Goal: Transaction & Acquisition: Purchase product/service

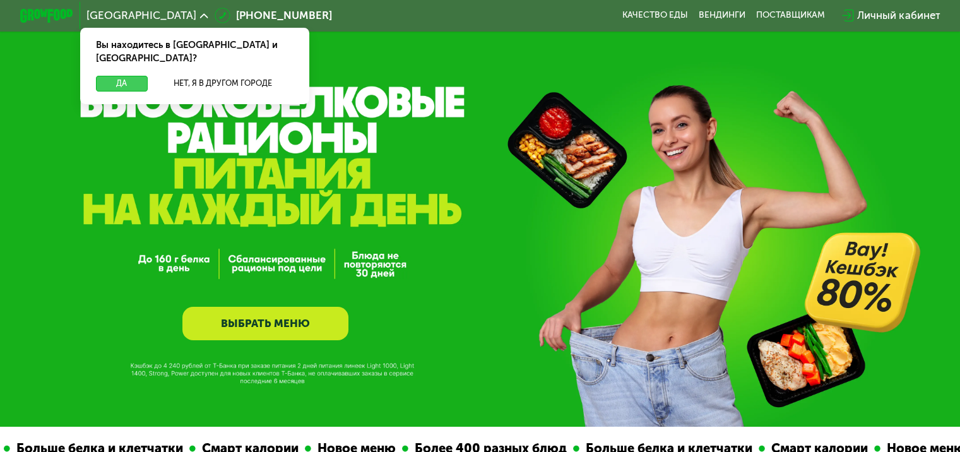
click at [122, 76] on button "Да" at bounding box center [121, 84] width 51 height 16
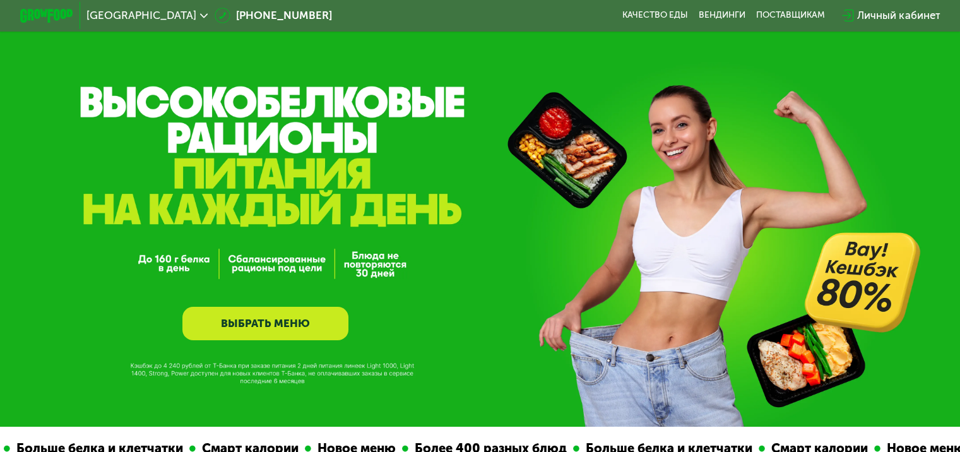
click at [289, 330] on link "ВЫБРАТЬ МЕНЮ" at bounding box center [265, 323] width 166 height 33
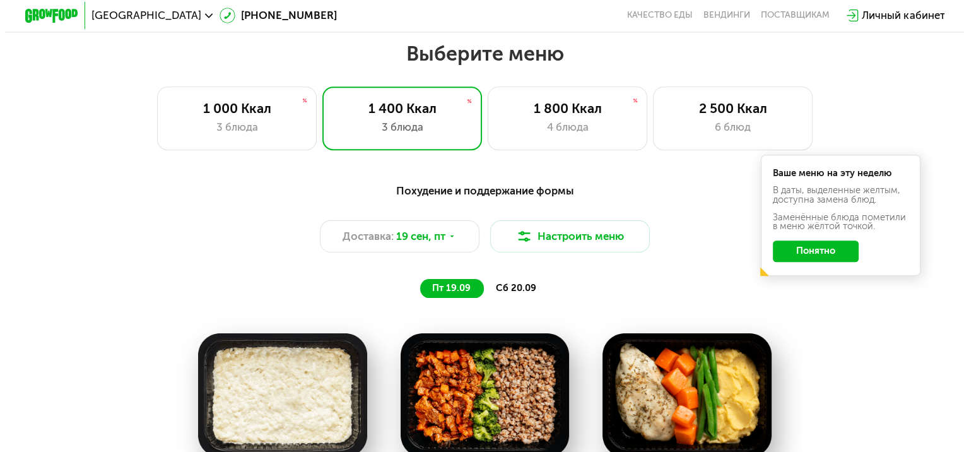
scroll to position [842, 0]
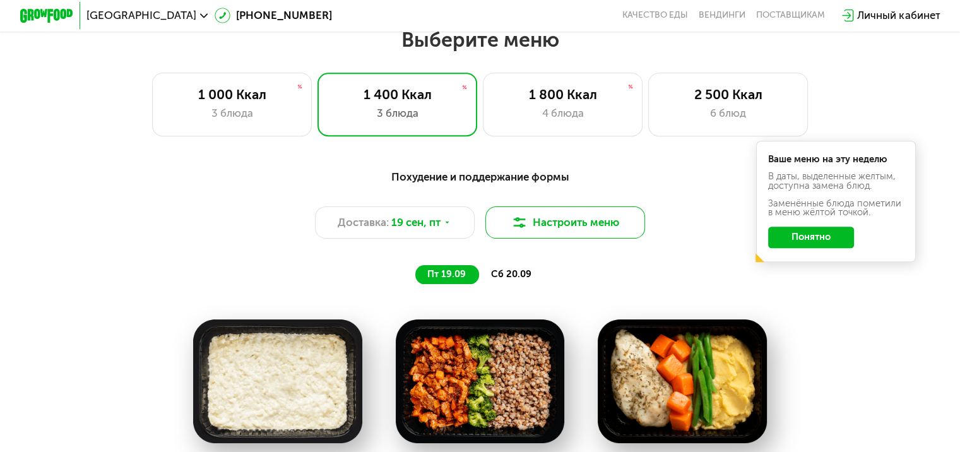
click at [576, 227] on button "Настроить меню" at bounding box center [565, 222] width 160 height 32
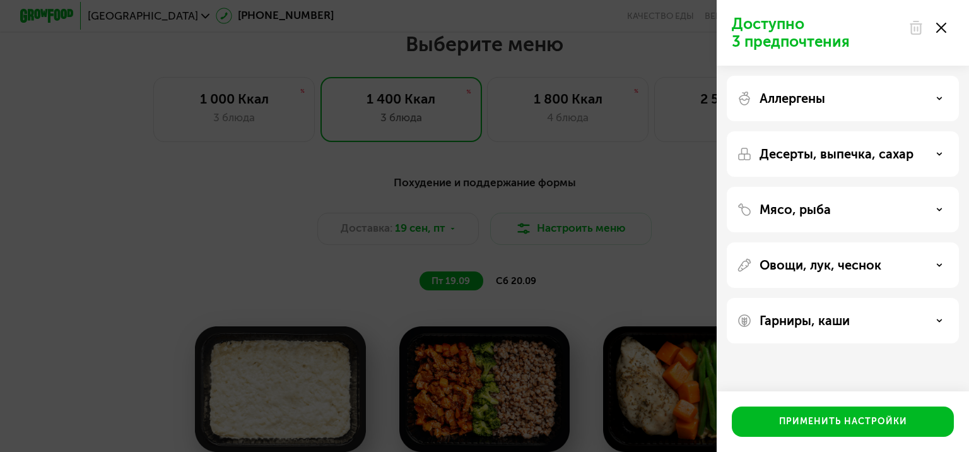
click at [931, 271] on div "Овощи, лук, чеснок" at bounding box center [843, 264] width 212 height 15
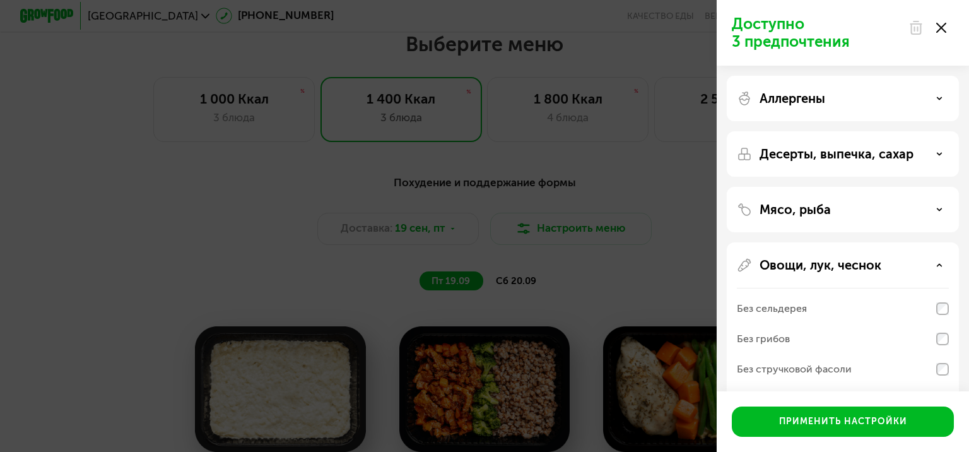
click at [930, 273] on div "Овощи, лук, чеснок Без сельдерея Без грибов Без стручковой фасоли Без брокколи …" at bounding box center [843, 376] width 232 height 268
click at [941, 269] on div "Овощи, лук, чеснок" at bounding box center [843, 264] width 212 height 15
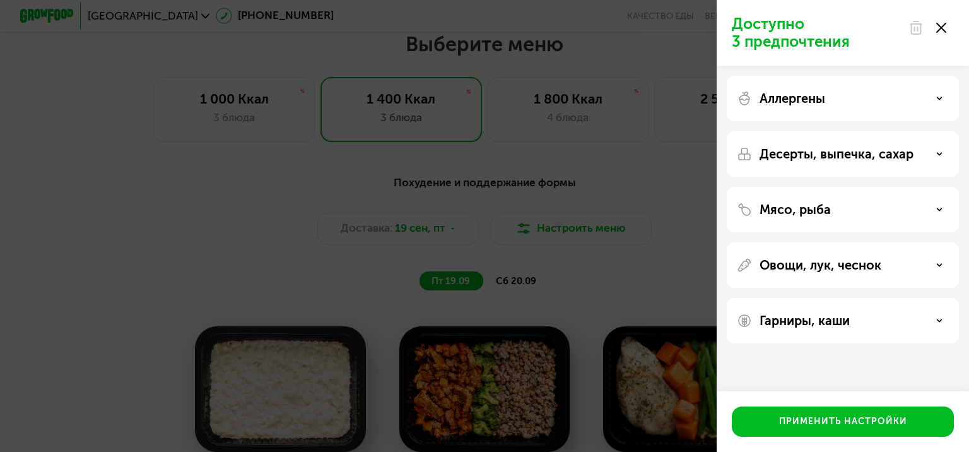
click at [944, 315] on div "Гарниры, каши" at bounding box center [843, 320] width 212 height 15
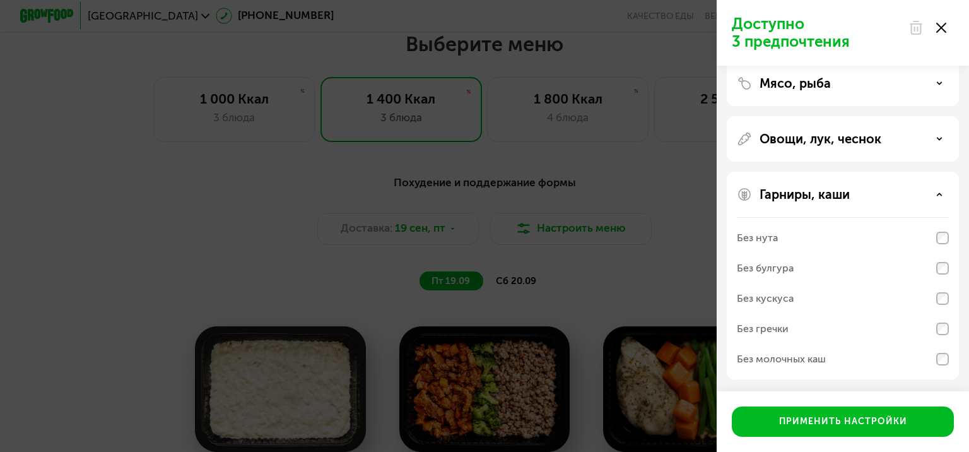
click at [939, 200] on div "Гарниры, каши" at bounding box center [843, 194] width 212 height 15
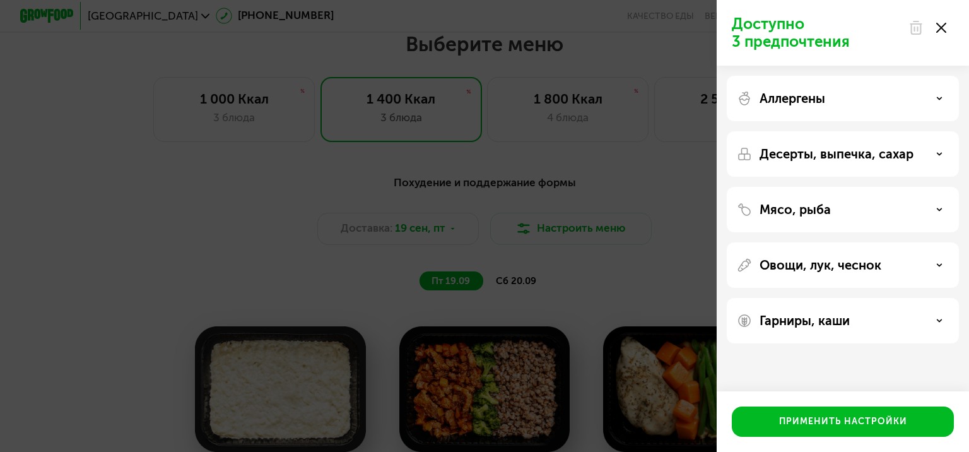
click at [902, 218] on div "Мясо, рыба" at bounding box center [843, 209] width 232 height 45
click at [939, 205] on div "Мясо, рыба" at bounding box center [843, 209] width 212 height 15
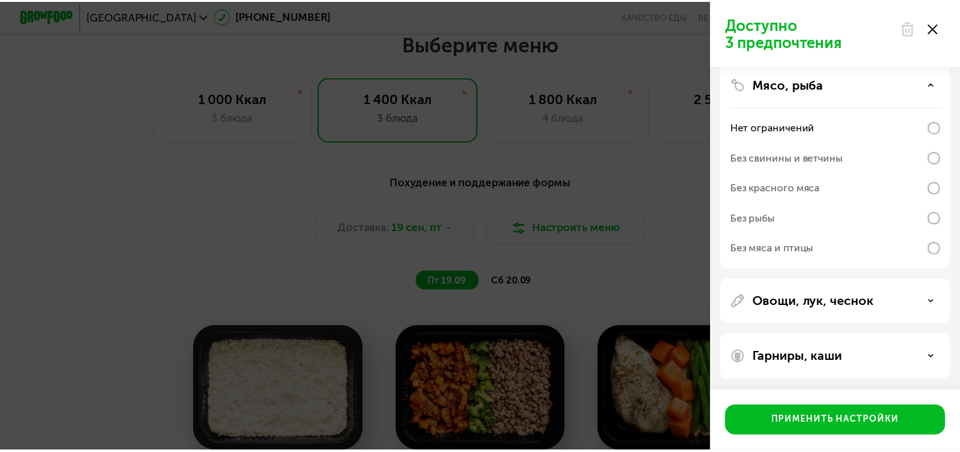
scroll to position [126, 0]
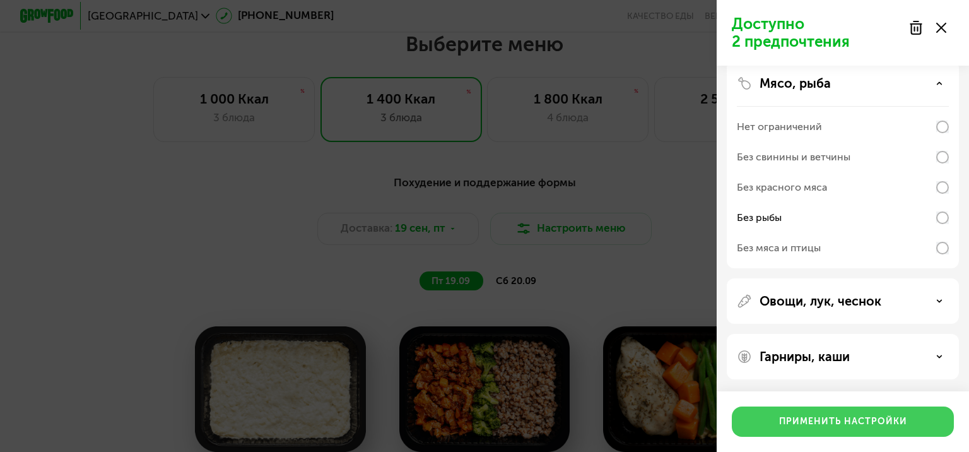
click at [835, 422] on div "Применить настройки" at bounding box center [843, 421] width 128 height 13
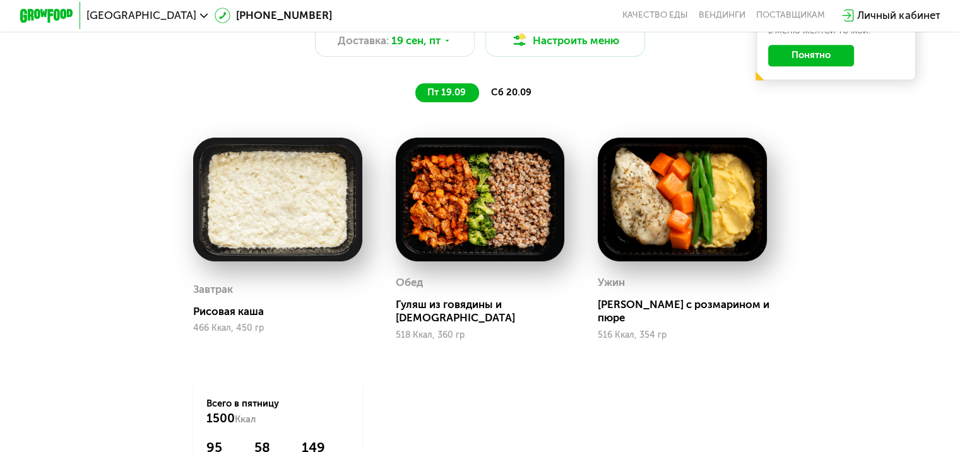
scroll to position [778, 0]
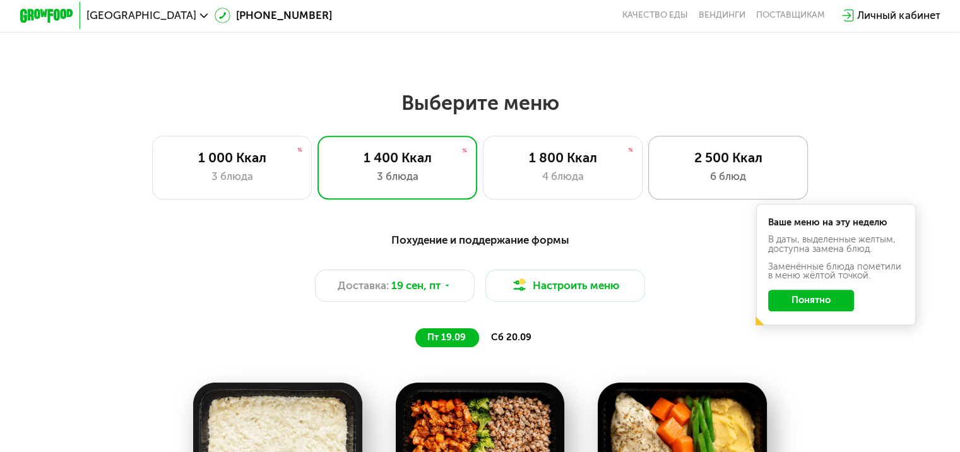
click at [720, 177] on div "6 блюд" at bounding box center [728, 176] width 132 height 16
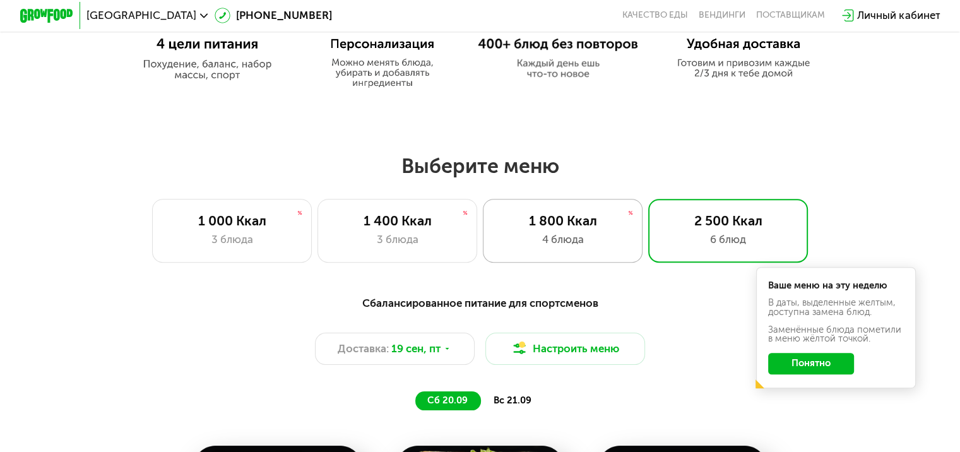
click at [581, 228] on div "1 800 Ккал" at bounding box center [562, 221] width 132 height 16
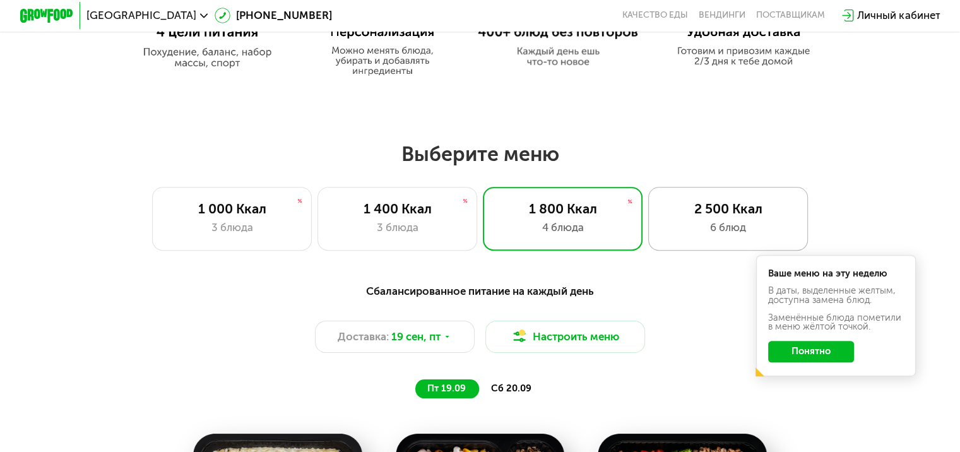
scroll to position [715, 0]
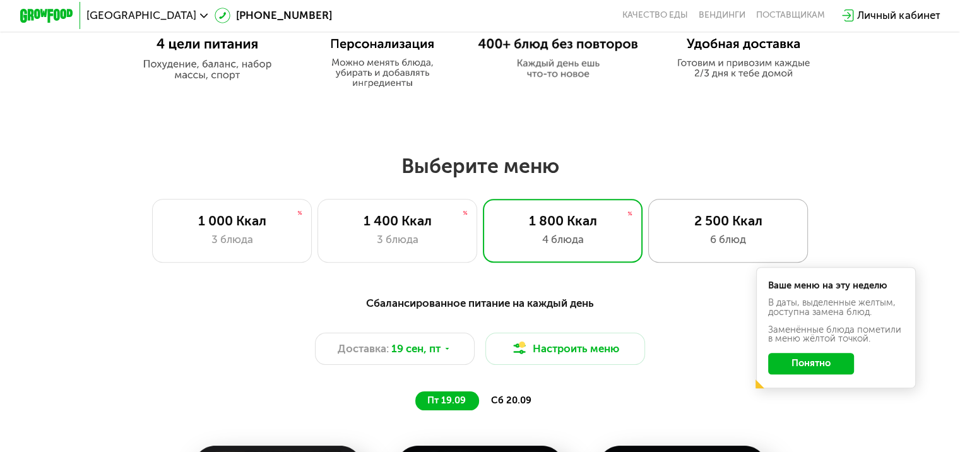
click at [695, 228] on div "2 500 Ккал" at bounding box center [728, 221] width 132 height 16
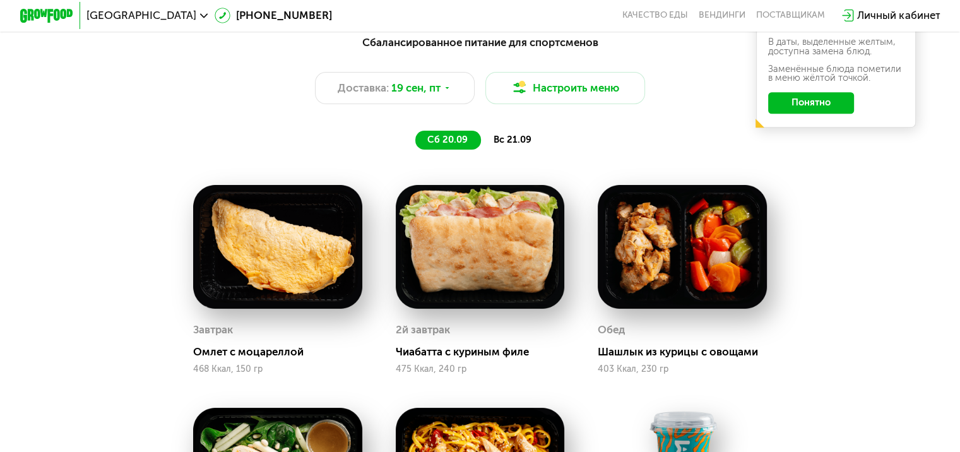
scroll to position [968, 0]
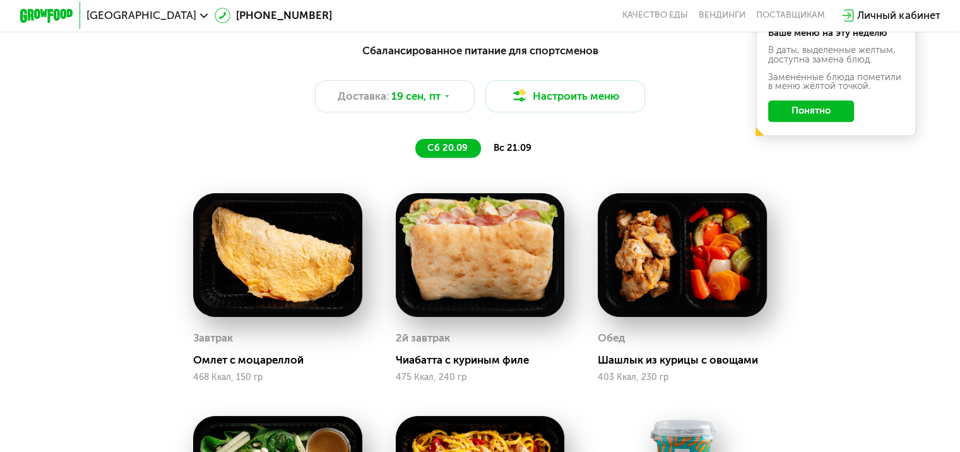
click at [510, 153] on span "вс 21.09" at bounding box center [512, 147] width 38 height 11
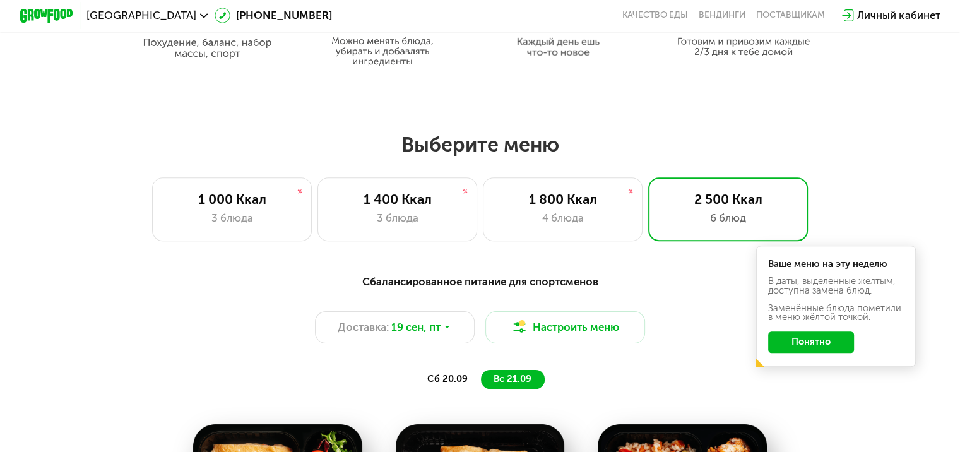
scroll to position [715, 0]
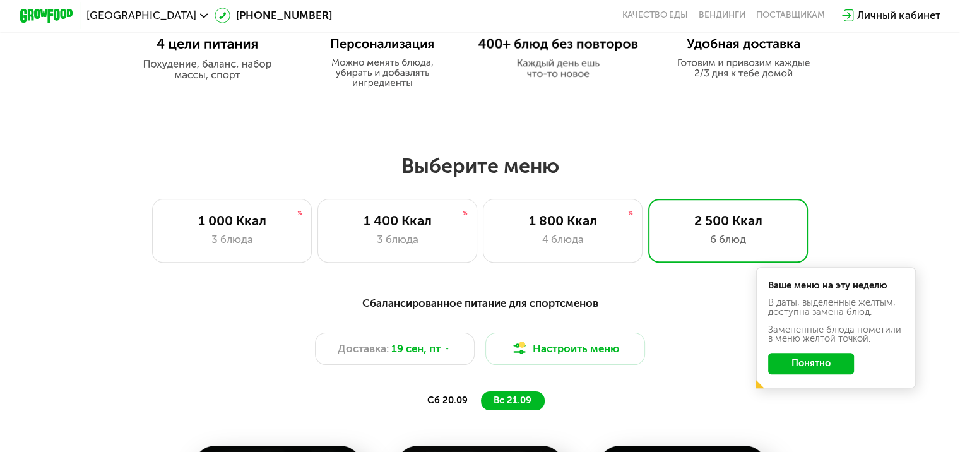
click at [798, 368] on button "Понятно" at bounding box center [811, 363] width 86 height 21
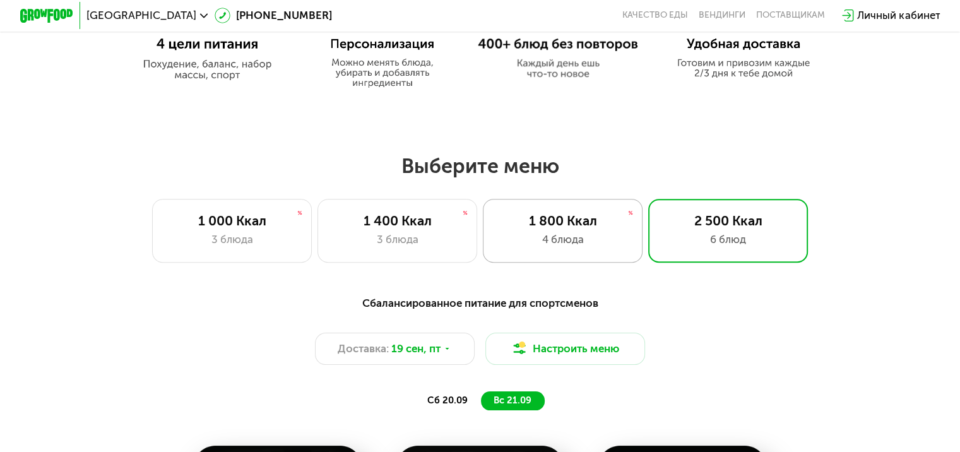
click at [600, 240] on div "4 блюда" at bounding box center [562, 240] width 132 height 16
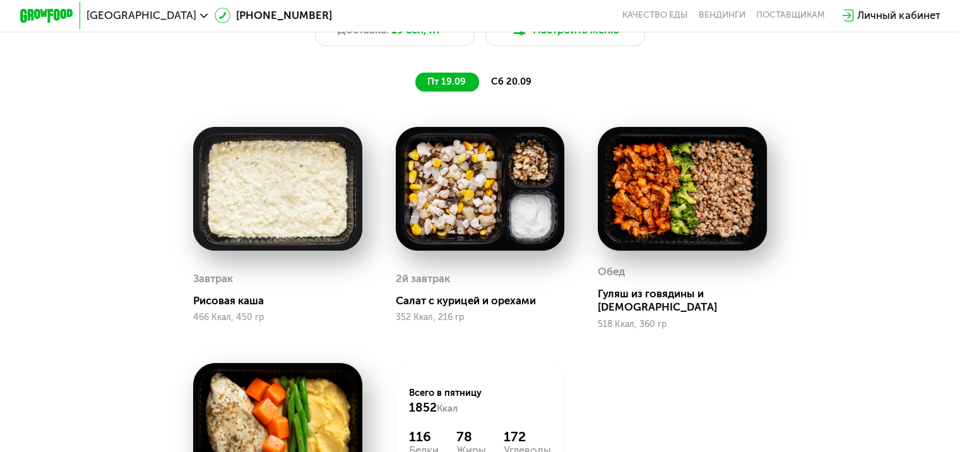
scroll to position [1031, 0]
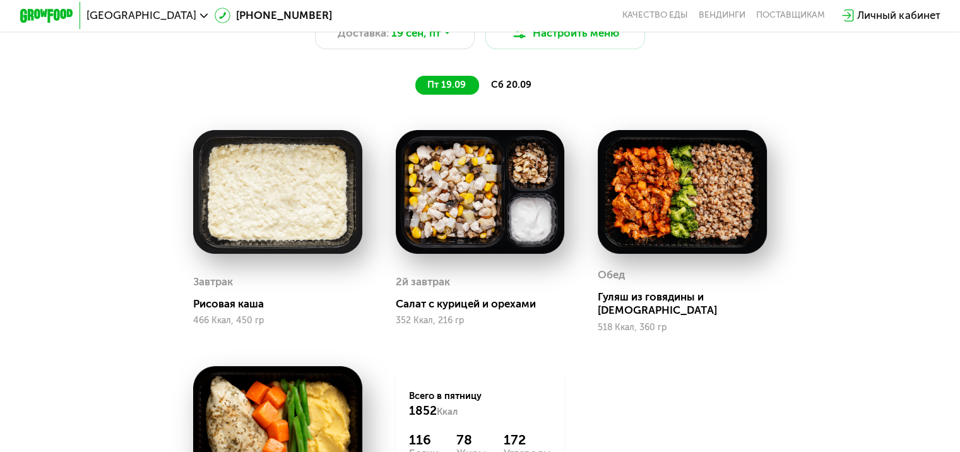
click at [512, 90] on span "сб 20.09" at bounding box center [511, 84] width 40 height 11
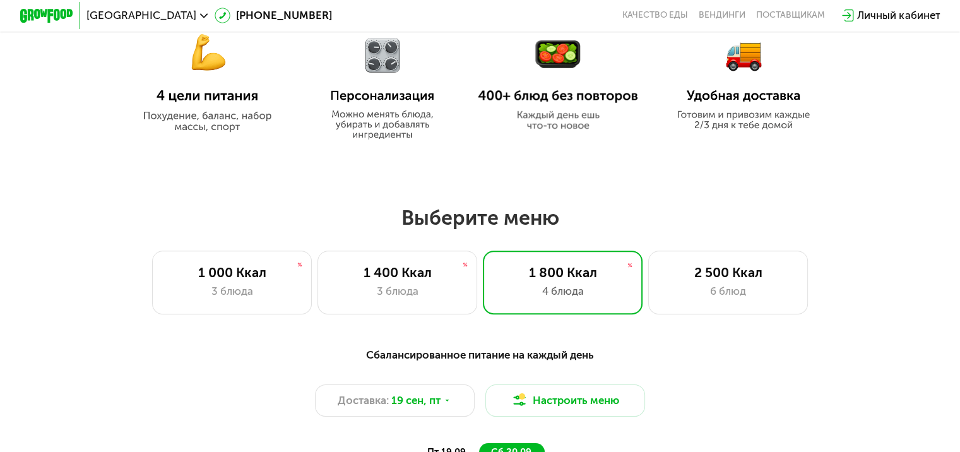
scroll to position [589, 0]
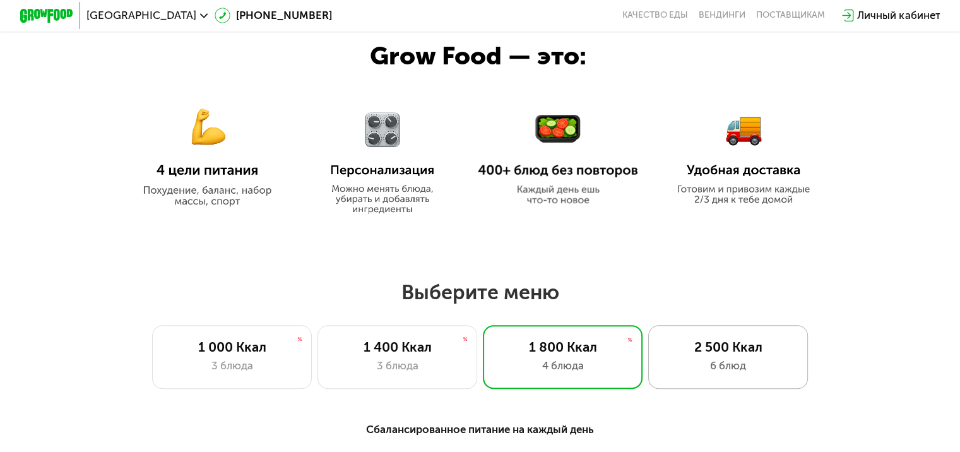
click at [724, 360] on div "2 500 Ккал 6 блюд" at bounding box center [728, 357] width 160 height 64
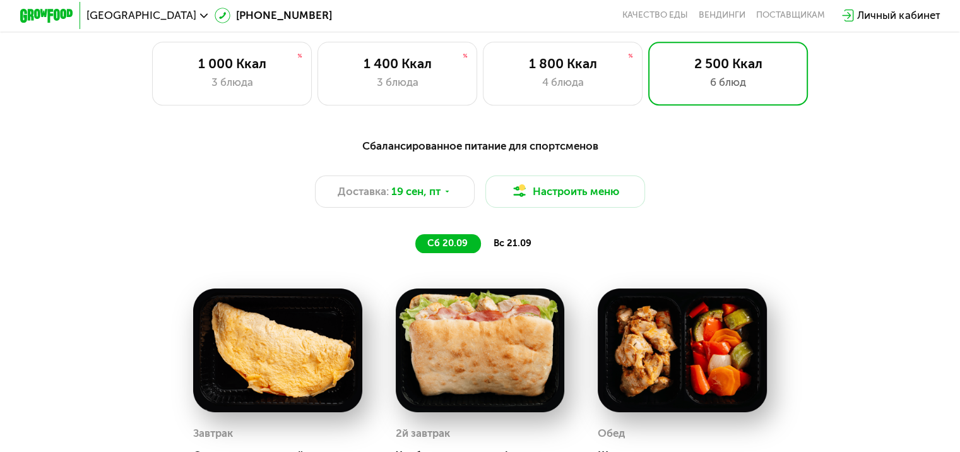
scroll to position [842, 0]
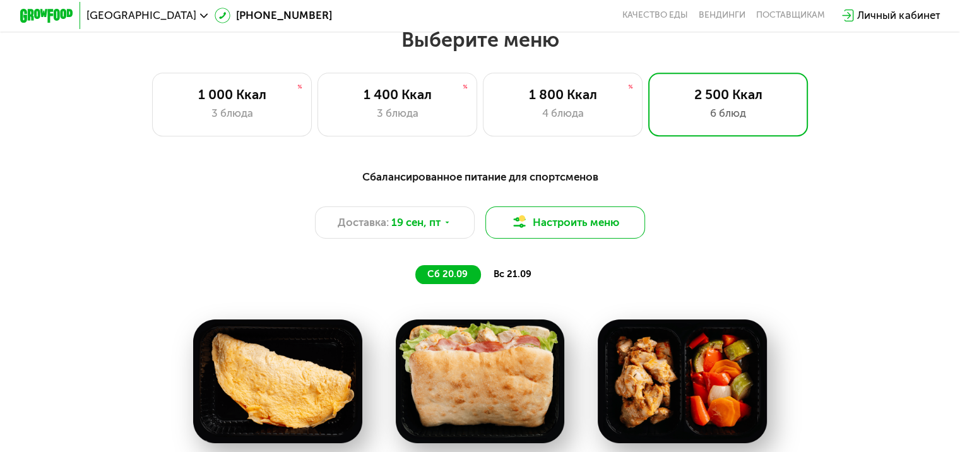
click at [584, 228] on button "Настроить меню" at bounding box center [565, 222] width 160 height 32
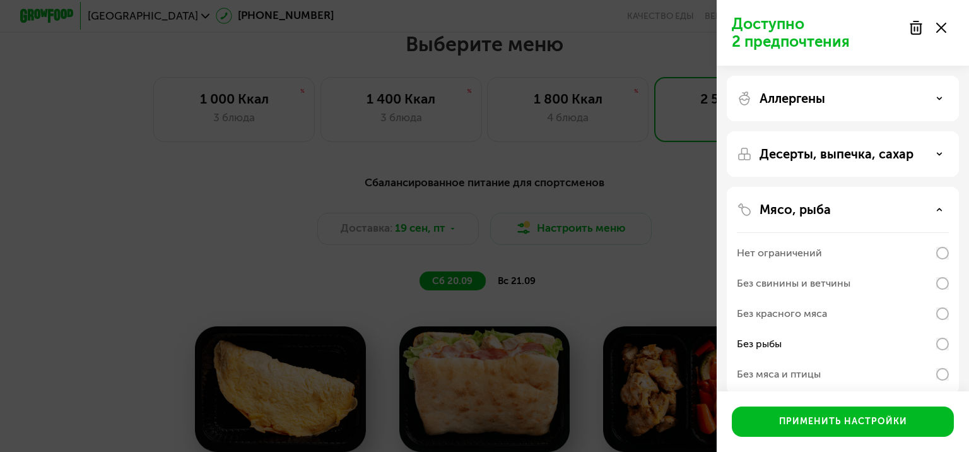
click at [903, 102] on div "Аллергены" at bounding box center [843, 98] width 212 height 15
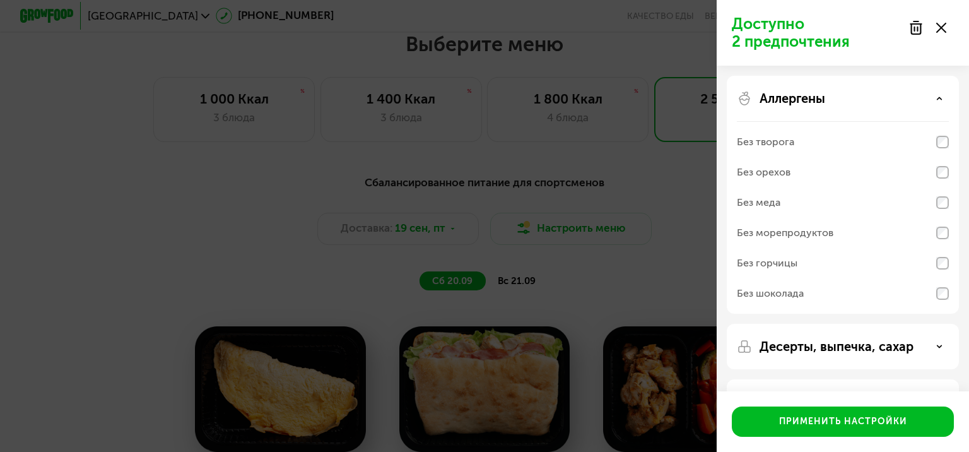
click at [783, 202] on div "Без меда" at bounding box center [843, 202] width 212 height 30
click at [786, 204] on div "Без меда" at bounding box center [843, 202] width 212 height 30
click at [797, 237] on div "Без морепродуктов" at bounding box center [785, 232] width 97 height 15
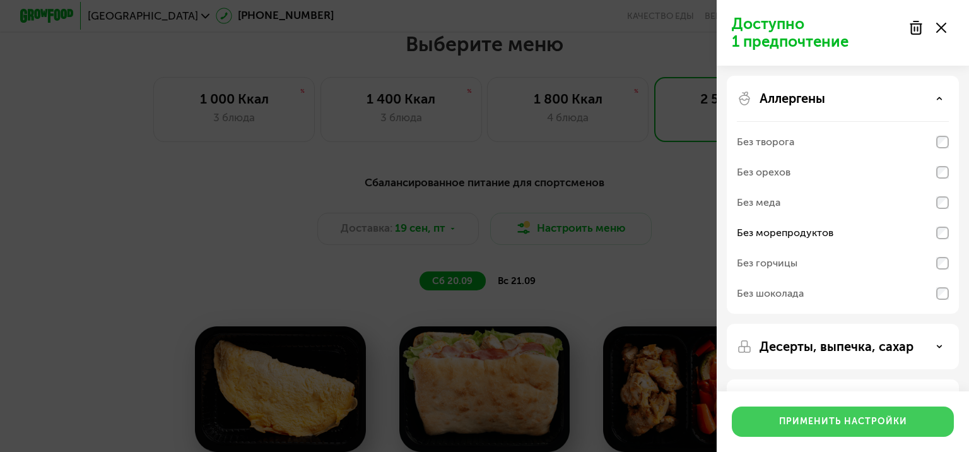
click at [838, 409] on button "Применить настройки" at bounding box center [843, 421] width 222 height 30
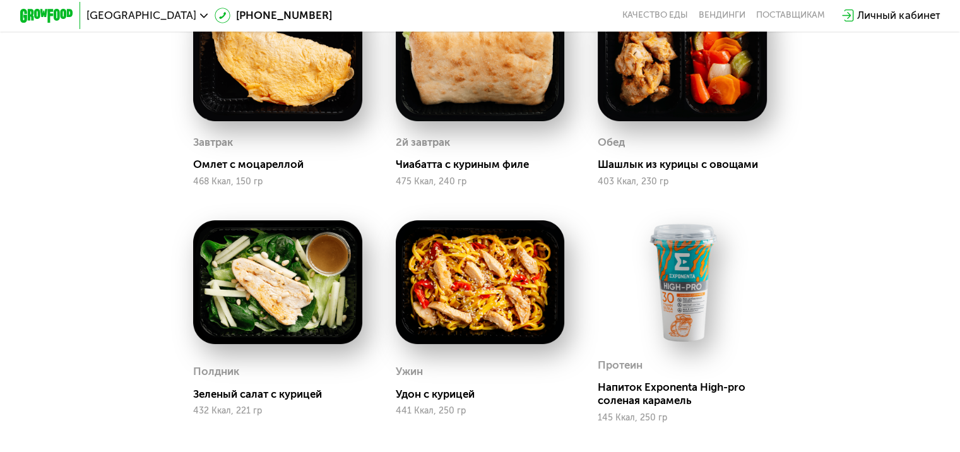
scroll to position [1031, 0]
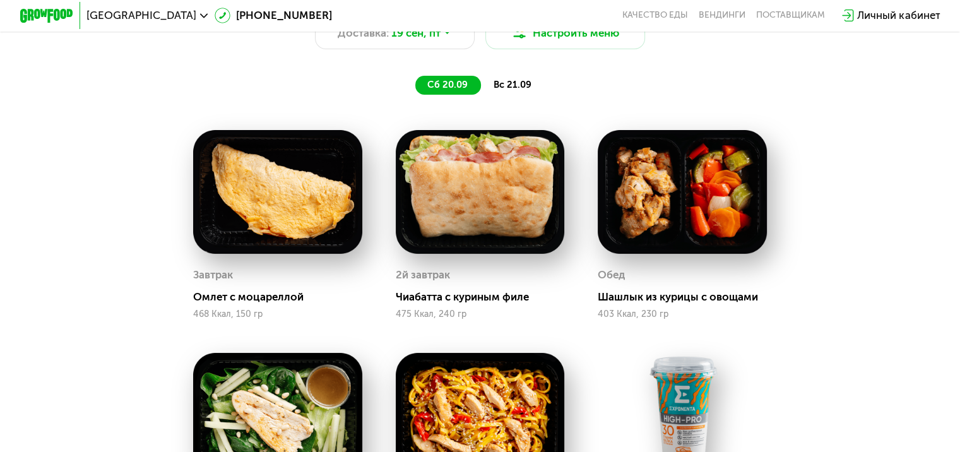
drag, startPoint x: 517, startPoint y: 91, endPoint x: 593, endPoint y: 141, distance: 91.0
click at [517, 90] on span "вс 21.09" at bounding box center [512, 84] width 38 height 11
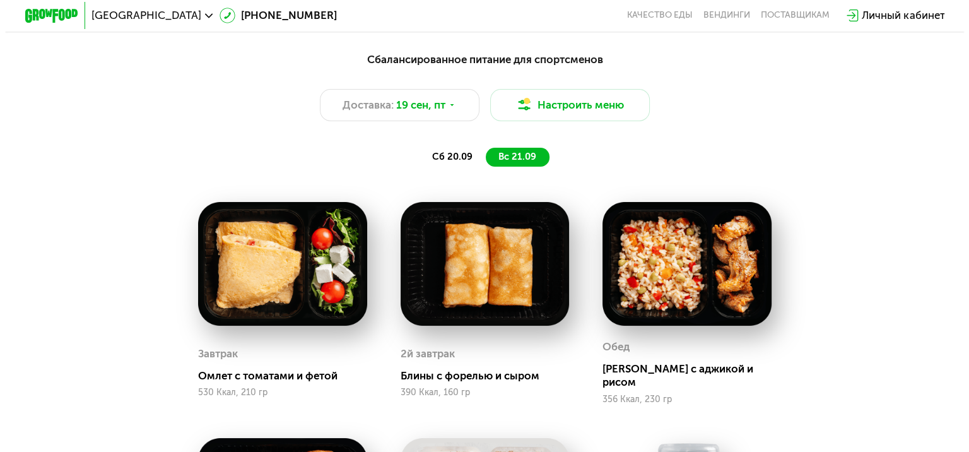
scroll to position [905, 0]
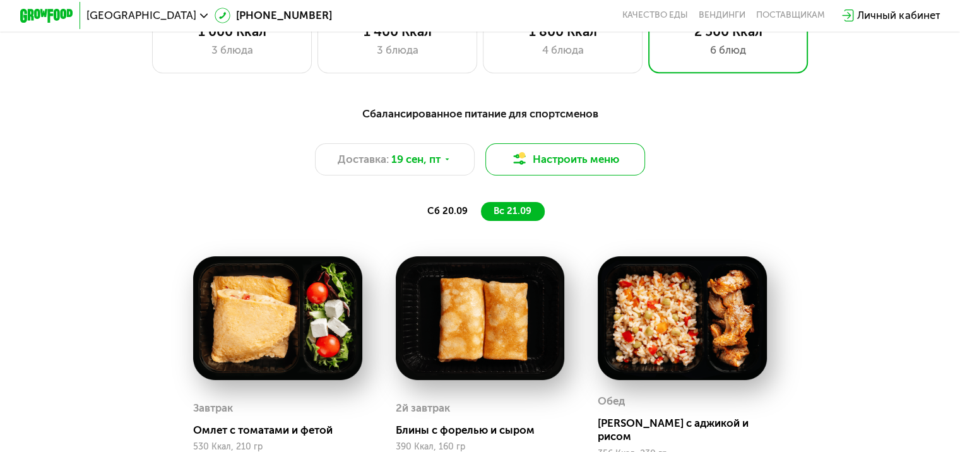
click at [573, 163] on button "Настроить меню" at bounding box center [565, 159] width 160 height 32
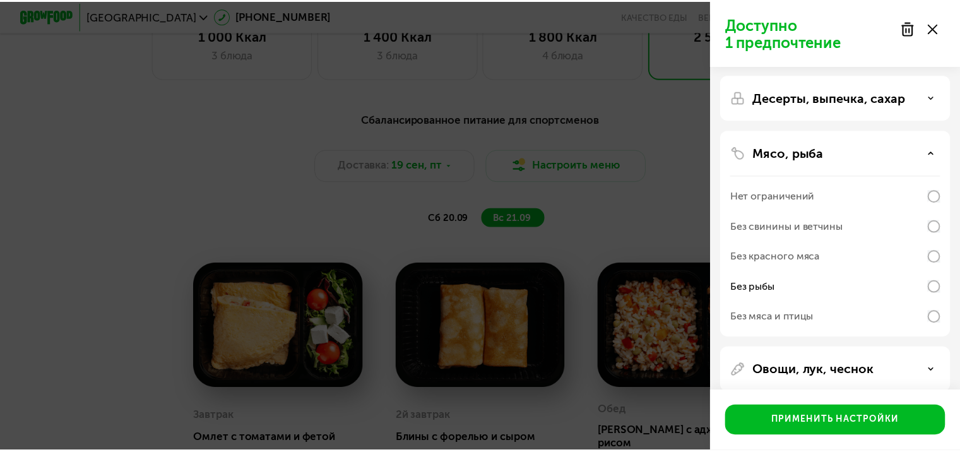
scroll to position [252, 0]
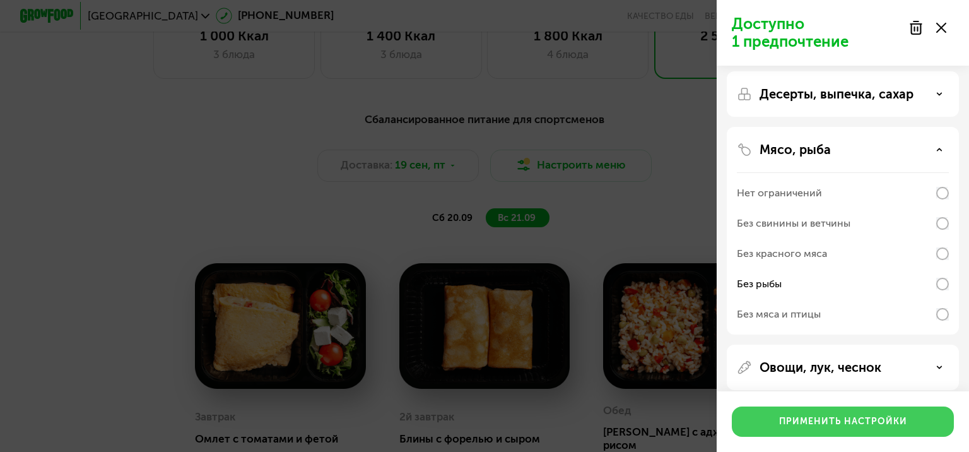
click at [844, 416] on div "Применить настройки" at bounding box center [843, 421] width 128 height 13
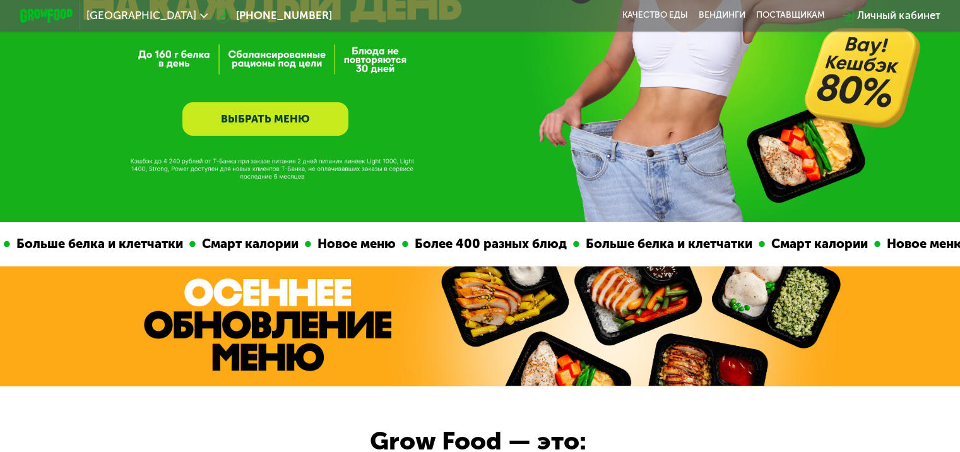
scroll to position [442, 0]
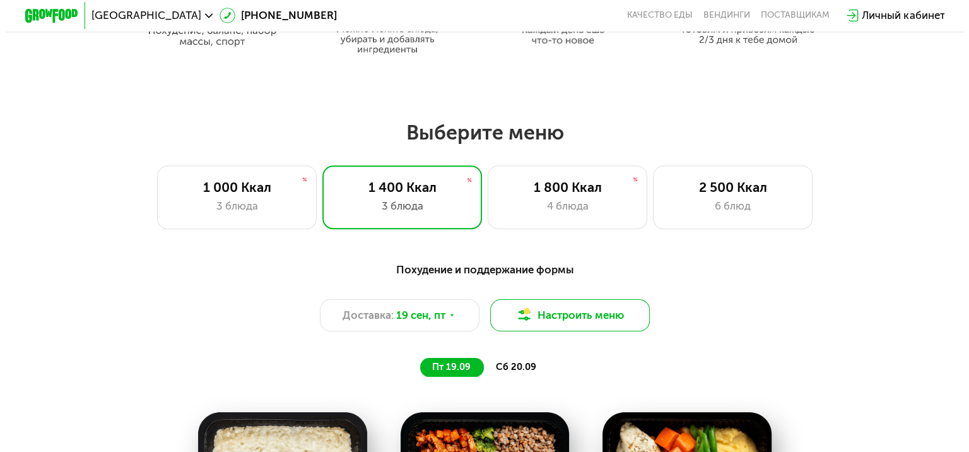
scroll to position [757, 0]
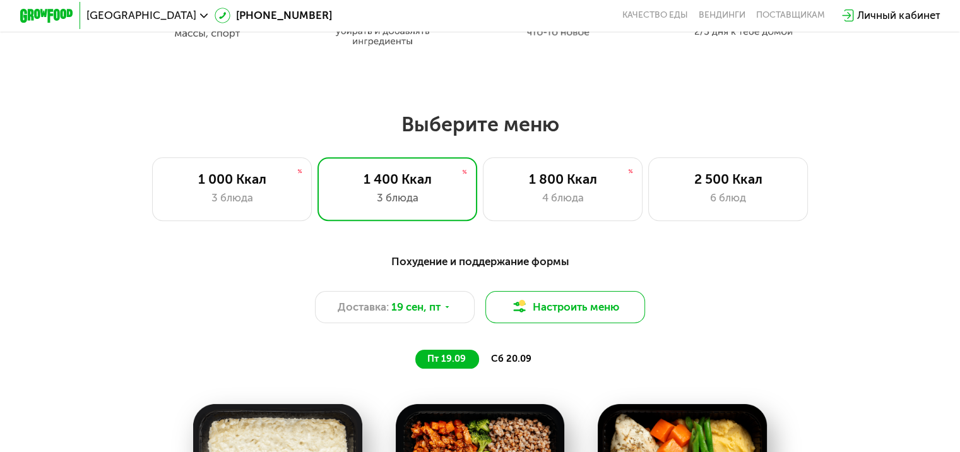
click at [606, 315] on button "Настроить меню" at bounding box center [565, 307] width 160 height 32
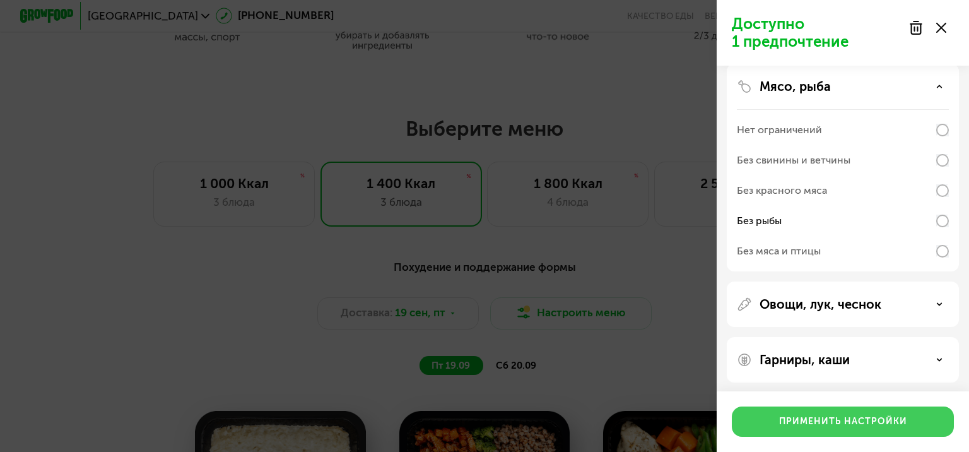
scroll to position [319, 0]
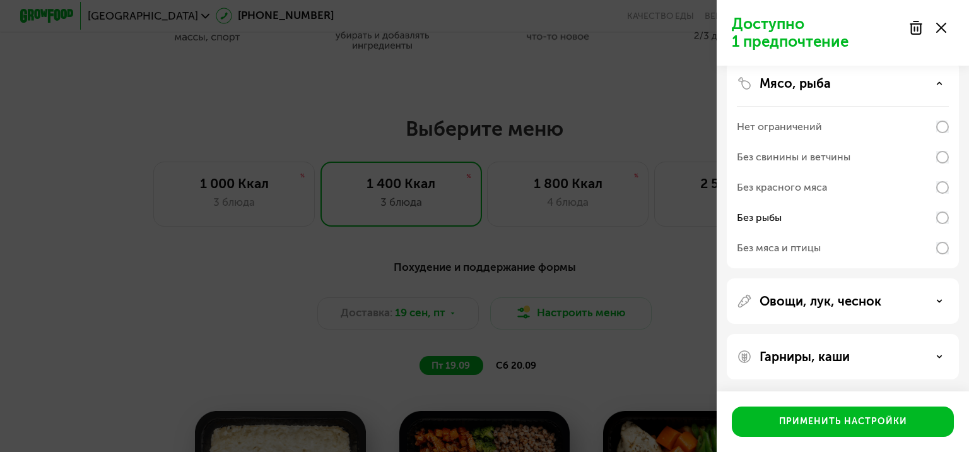
click at [915, 353] on div "Гарниры, каши" at bounding box center [843, 356] width 212 height 15
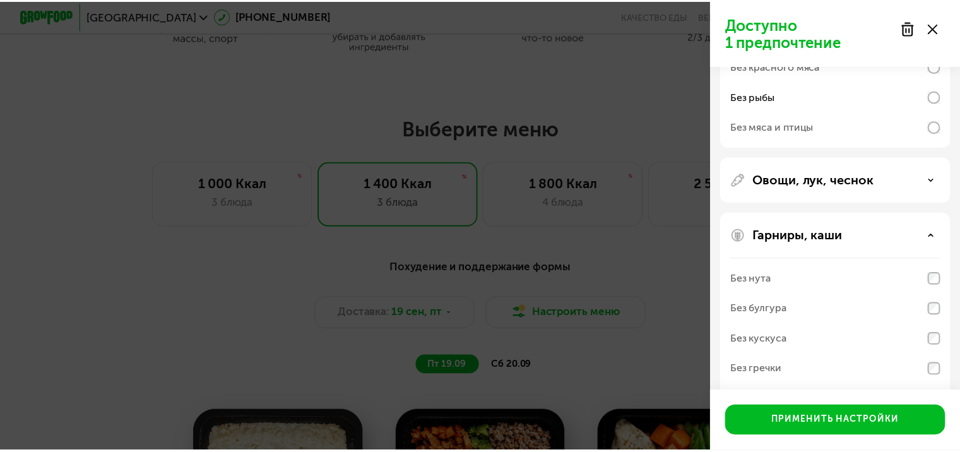
scroll to position [481, 0]
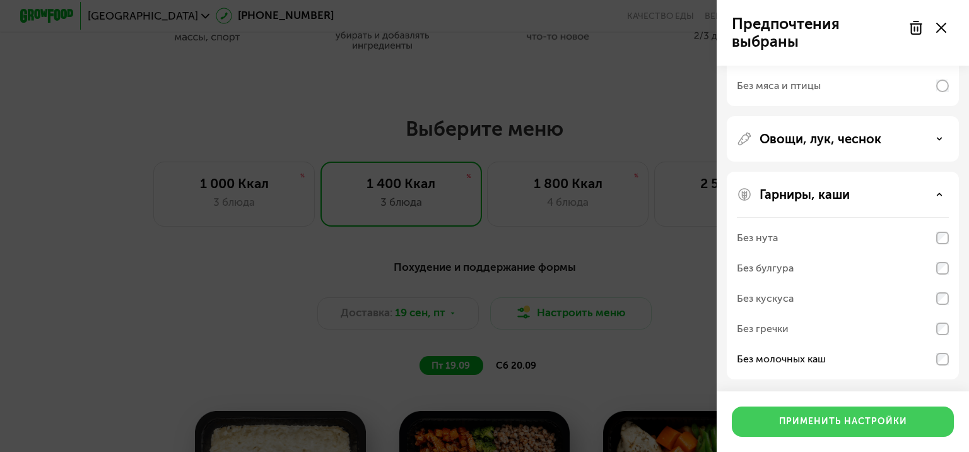
click at [821, 421] on div "Применить настройки" at bounding box center [843, 421] width 128 height 13
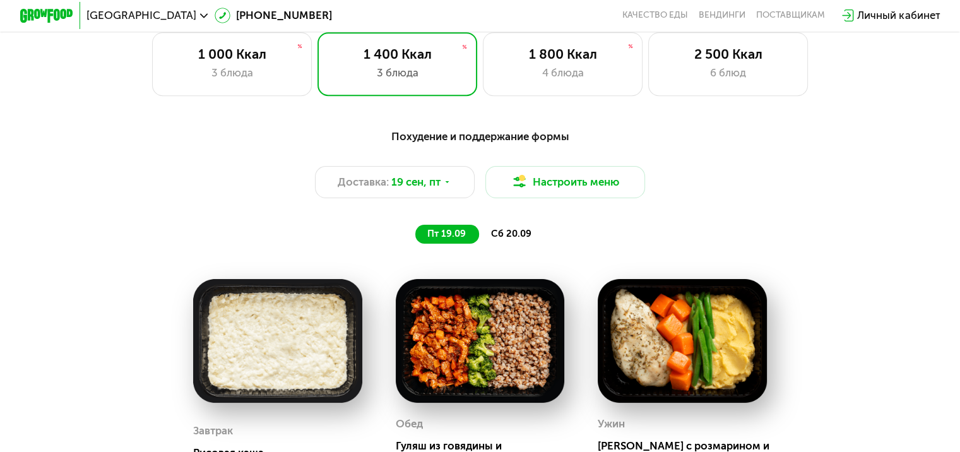
scroll to position [820, 0]
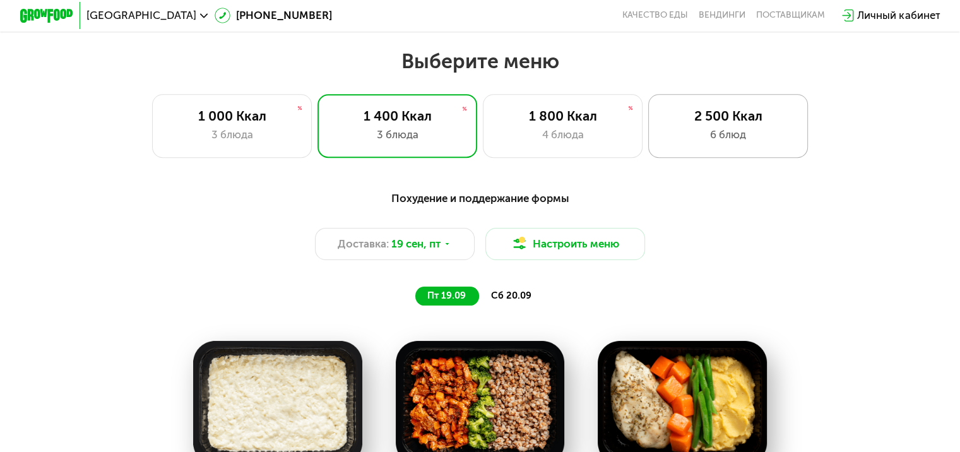
click at [712, 120] on div "2 500 Ккал" at bounding box center [728, 116] width 132 height 16
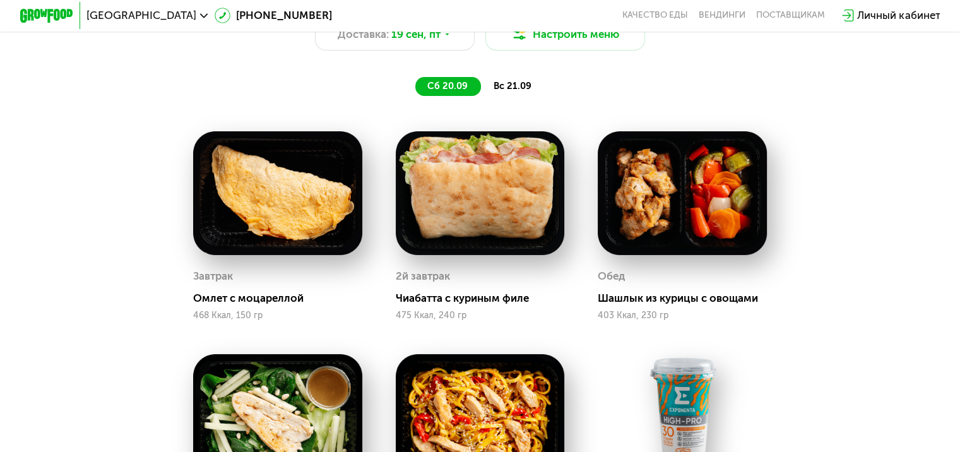
scroll to position [946, 0]
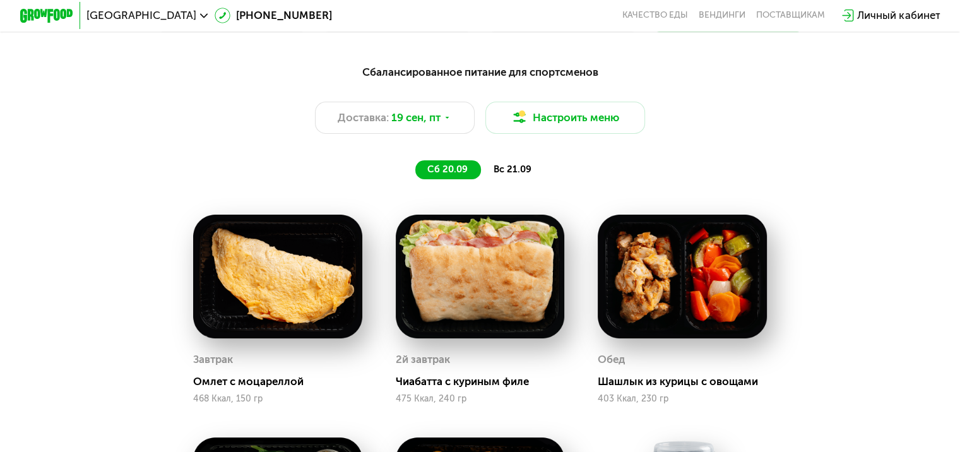
click at [526, 167] on div "вс 21.09" at bounding box center [512, 169] width 63 height 19
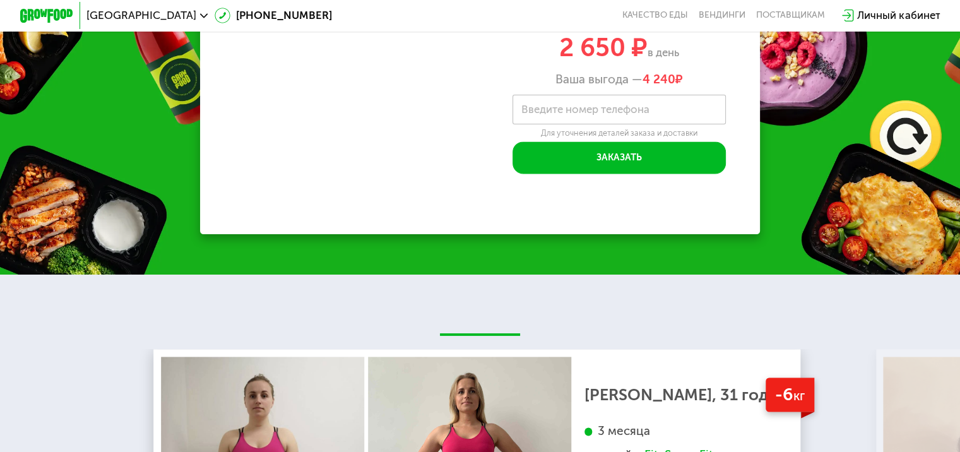
scroll to position [1956, 0]
